Goal: Navigation & Orientation: Find specific page/section

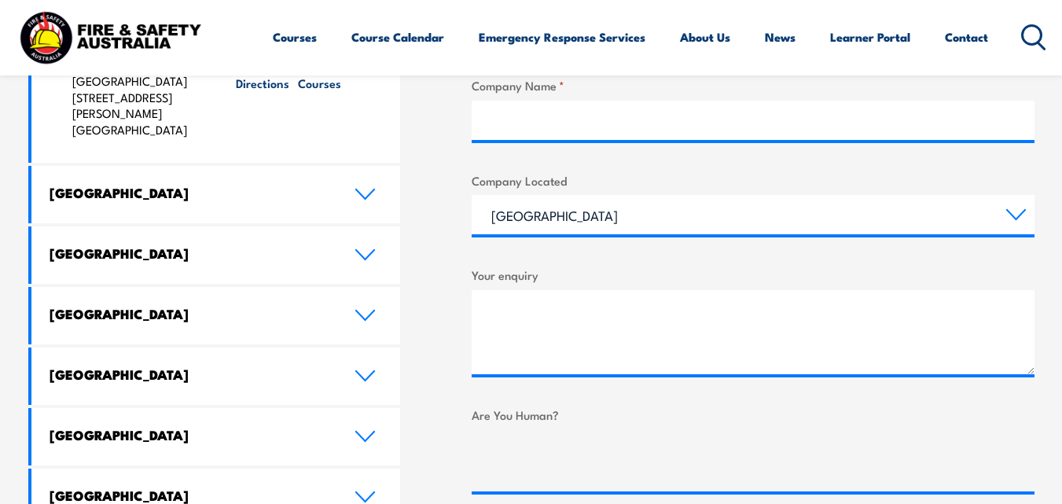
scroll to position [865, 0]
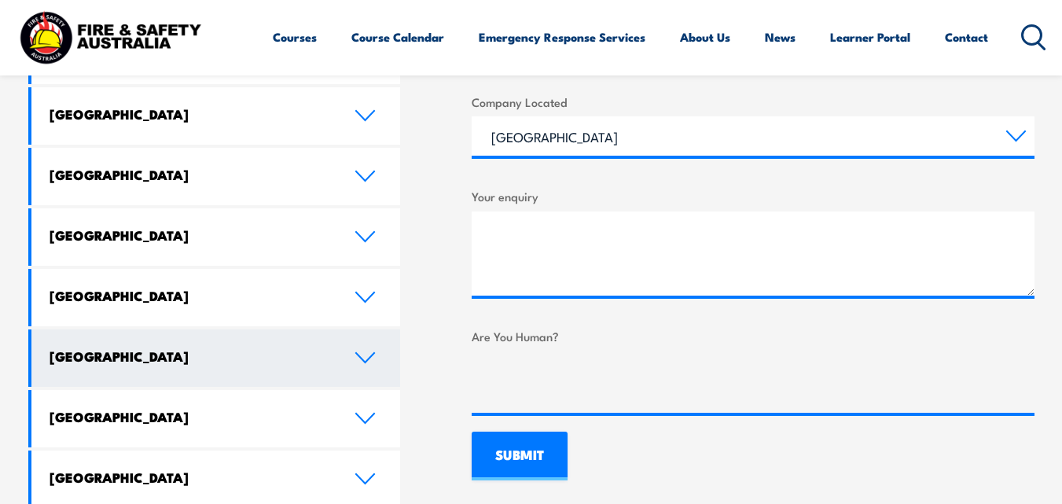
click at [367, 329] on link "Australian Capital Territory" at bounding box center [216, 357] width 370 height 57
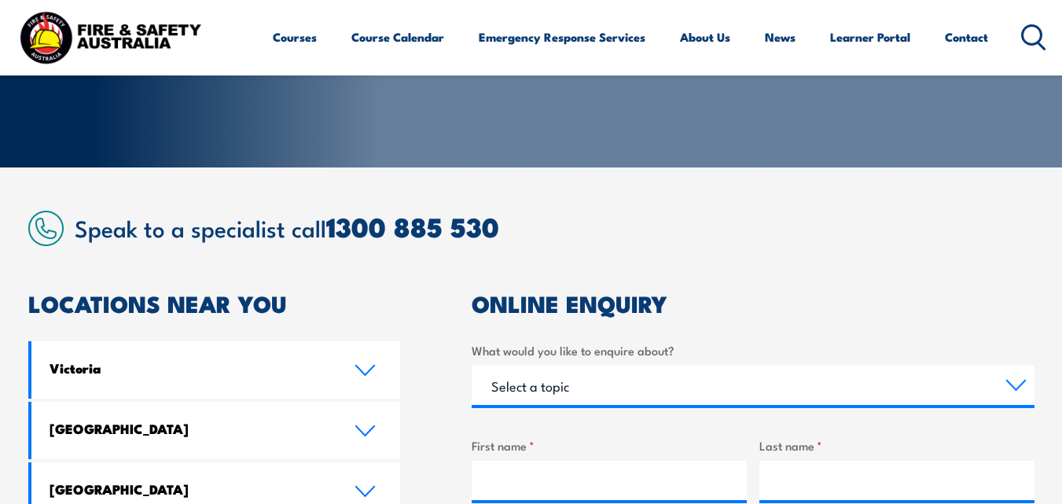
scroll to position [0, 0]
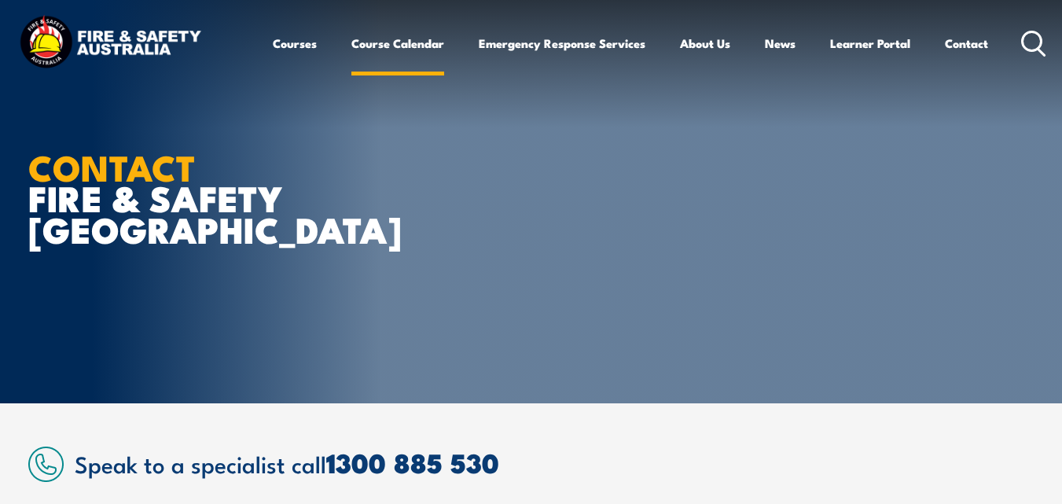
click at [379, 41] on link "Course Calendar" at bounding box center [397, 43] width 93 height 38
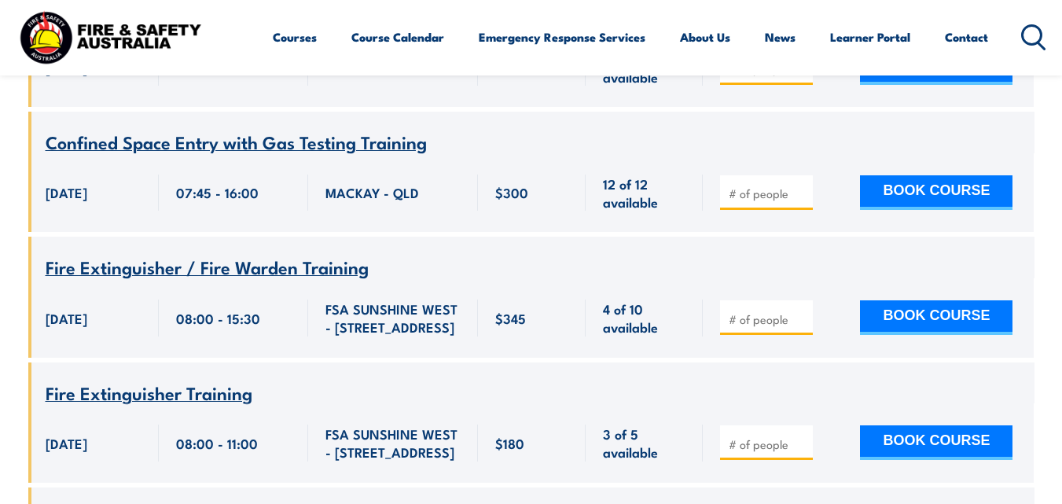
scroll to position [37817, 0]
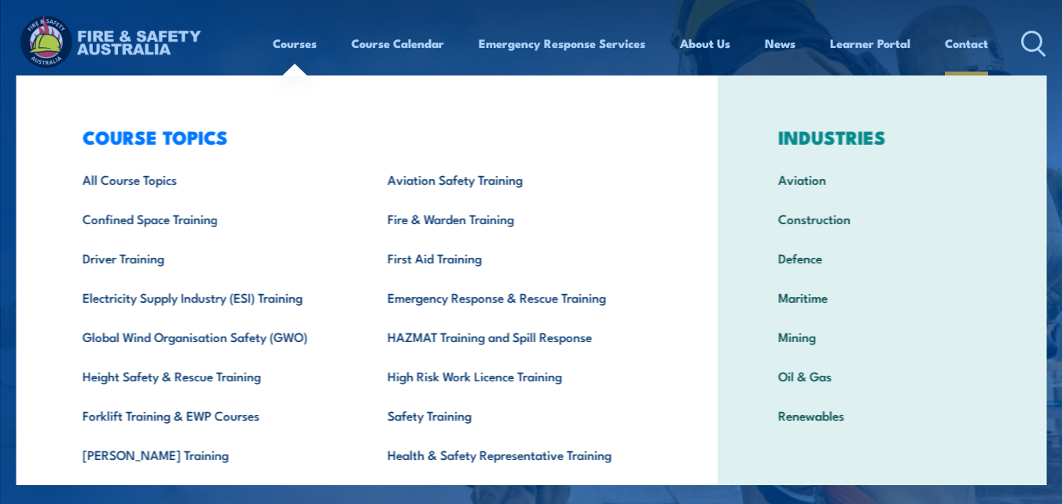
click at [965, 35] on link "Contact" at bounding box center [966, 43] width 43 height 38
